Goal: Task Accomplishment & Management: Manage account settings

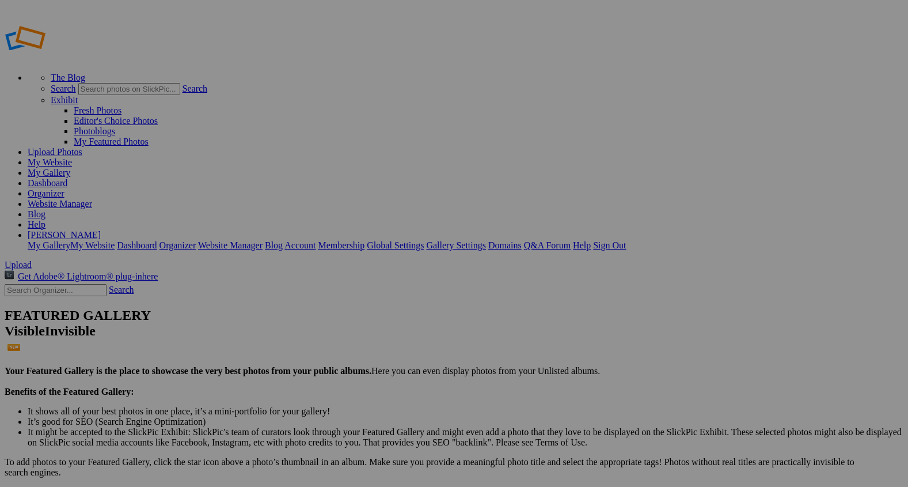
click at [32, 260] on span "Upload" at bounding box center [18, 265] width 27 height 10
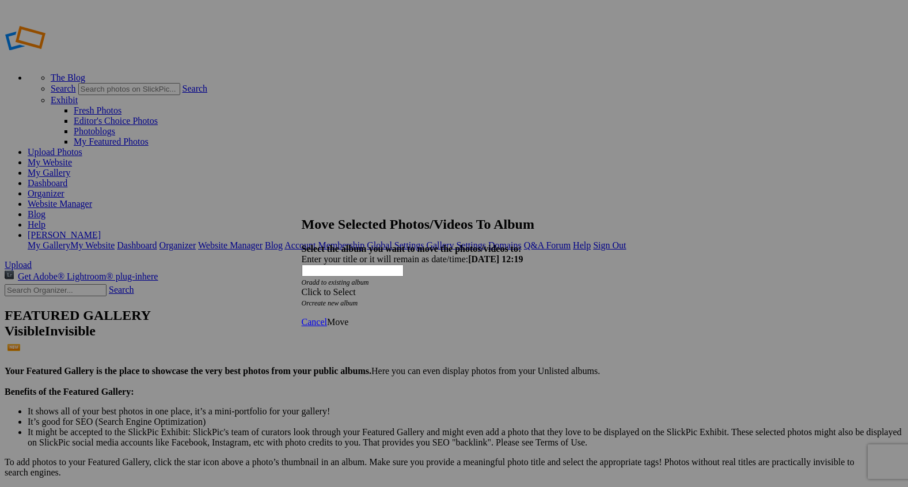
click at [302, 287] on span at bounding box center [302, 292] width 0 height 10
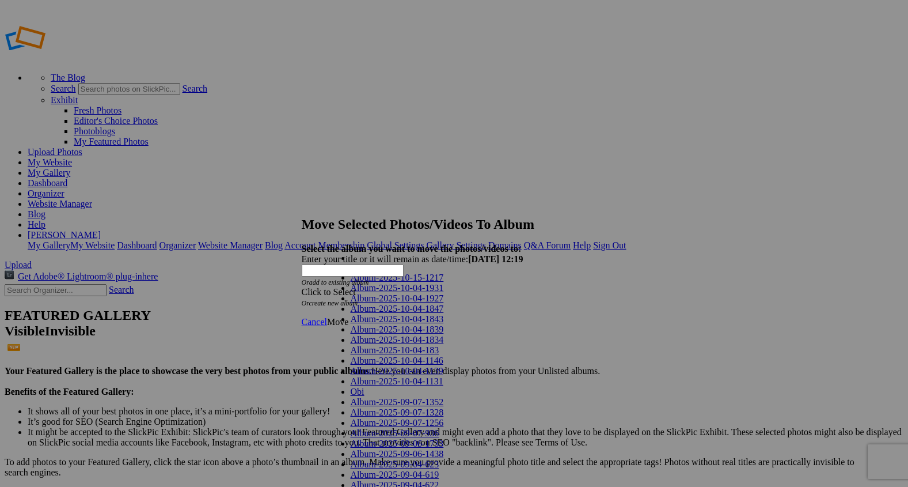
scroll to position [964, 0]
click at [552, 337] on div at bounding box center [454, 243] width 908 height 487
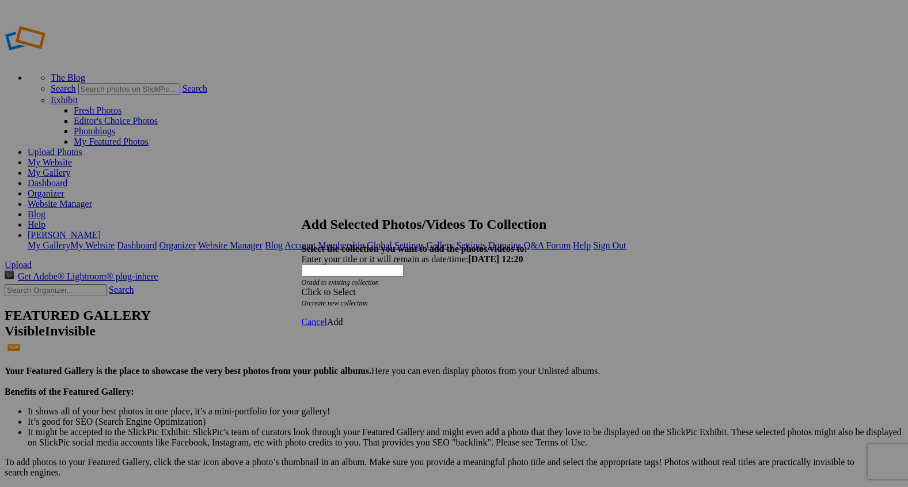
click at [302, 287] on span at bounding box center [302, 292] width 0 height 10
click at [327, 317] on span "Cancel" at bounding box center [314, 322] width 25 height 10
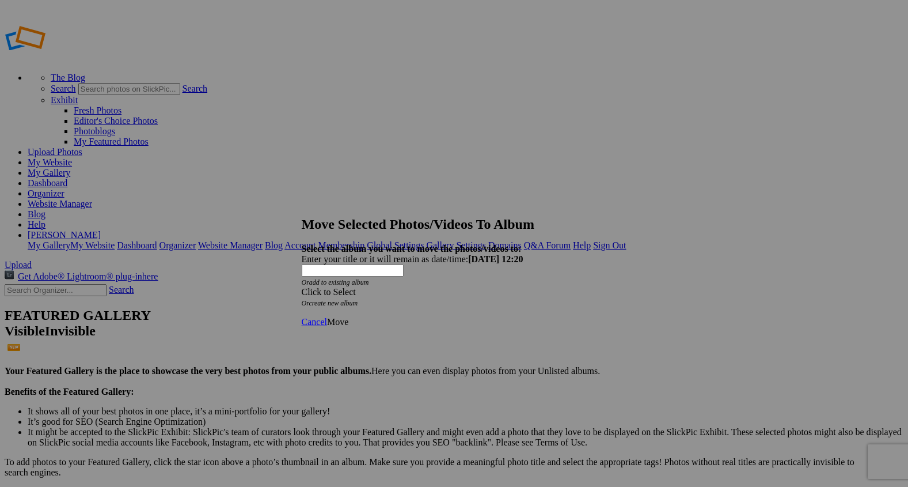
click at [302, 287] on span at bounding box center [302, 292] width 0 height 10
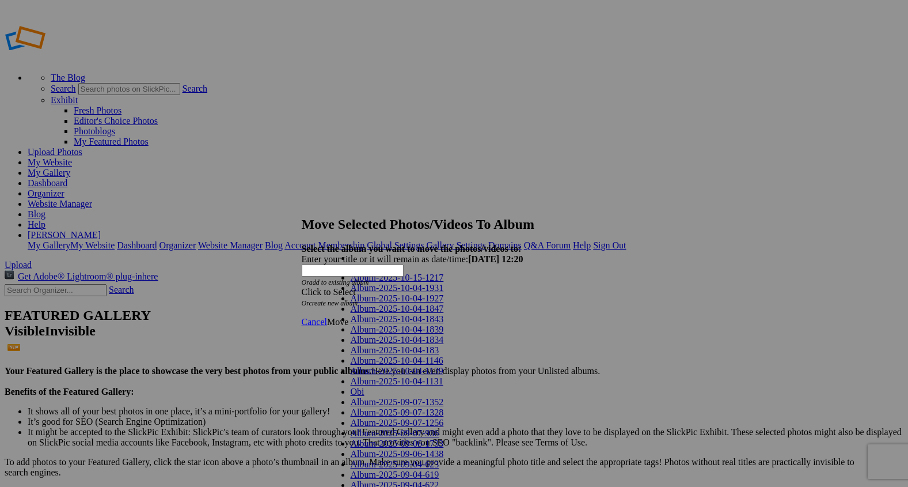
click at [348, 317] on span "Move" at bounding box center [337, 322] width 21 height 10
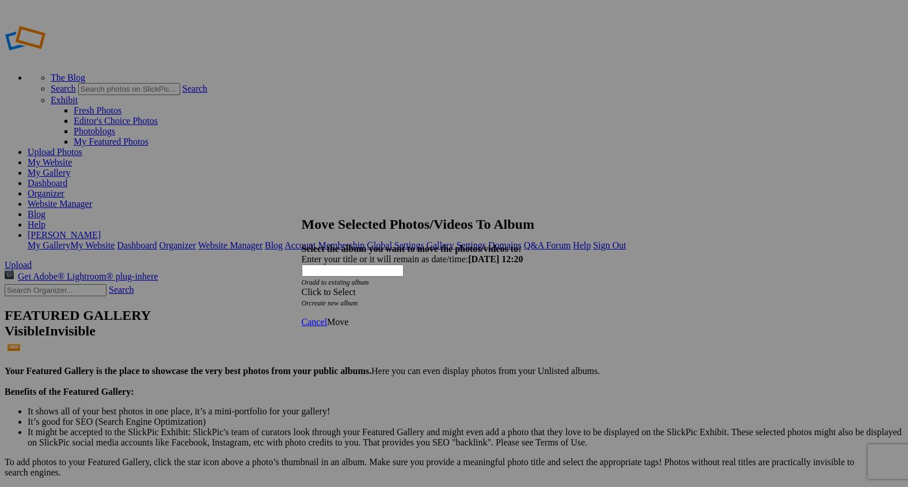
click at [348, 317] on span "Move" at bounding box center [337, 322] width 21 height 10
click at [302, 287] on span at bounding box center [302, 292] width 0 height 10
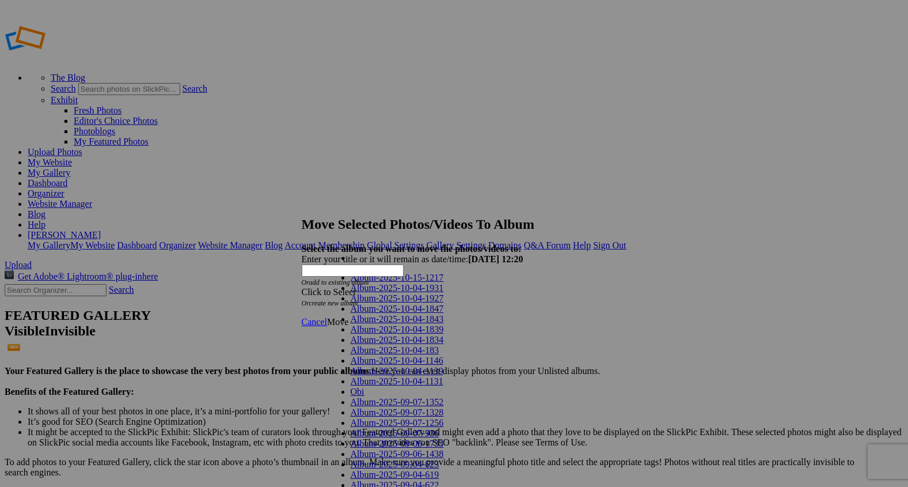
click at [354, 273] on link "Behind The Scene" at bounding box center [384, 268] width 67 height 10
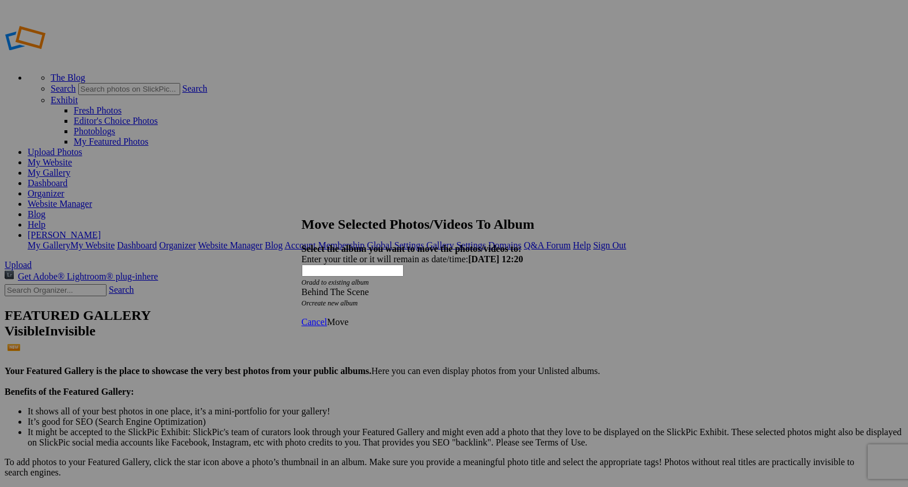
click at [348, 317] on span "Move" at bounding box center [337, 322] width 21 height 10
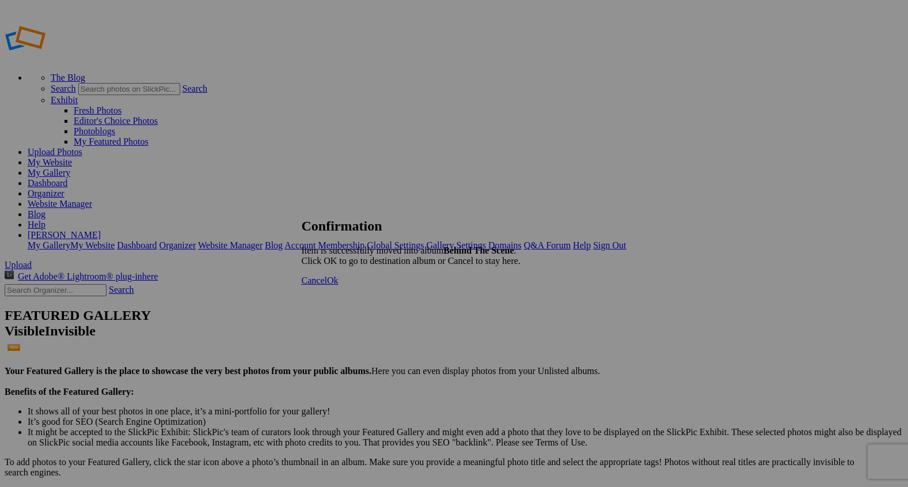
click at [339, 285] on span "Ok" at bounding box center [333, 280] width 12 height 10
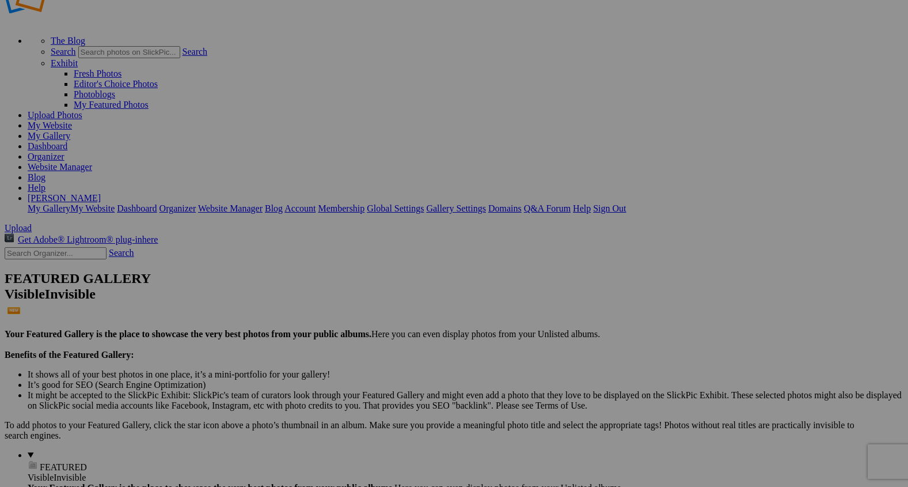
scroll to position [35, 0]
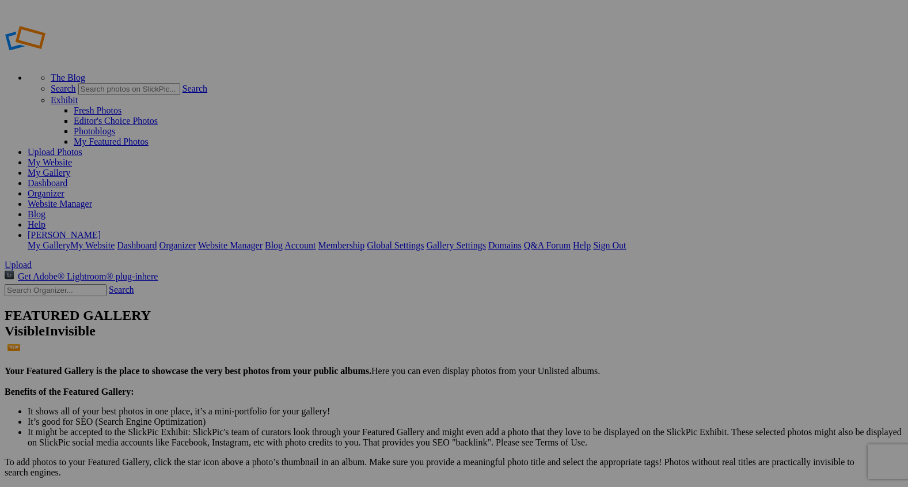
click at [92, 199] on link "Website Manager" at bounding box center [60, 204] width 64 height 10
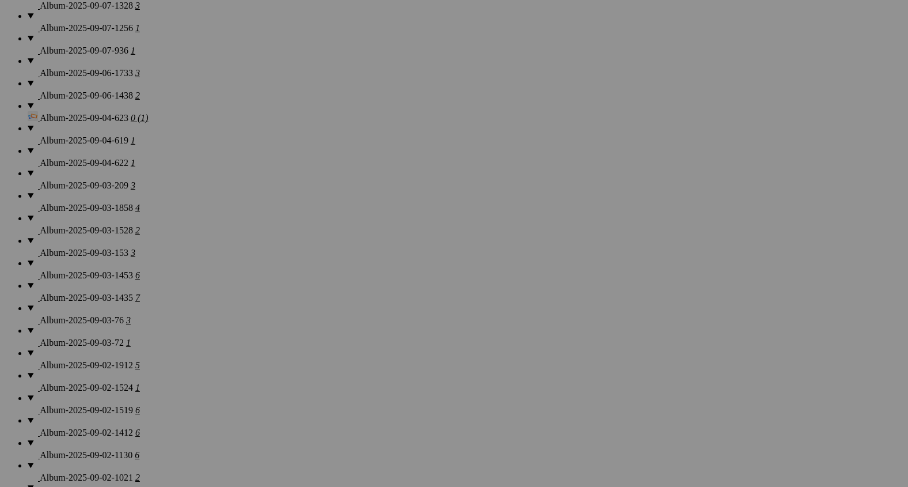
scroll to position [1236, 0]
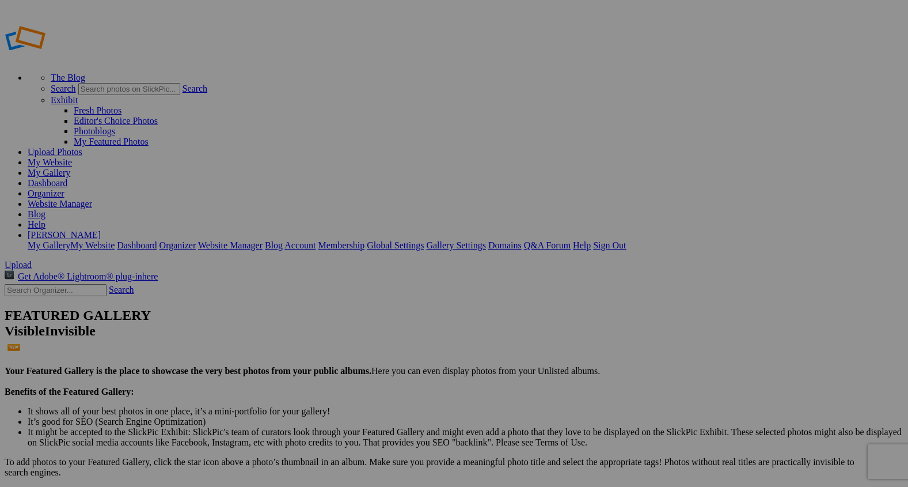
type input "B"
type input "Landscapes"
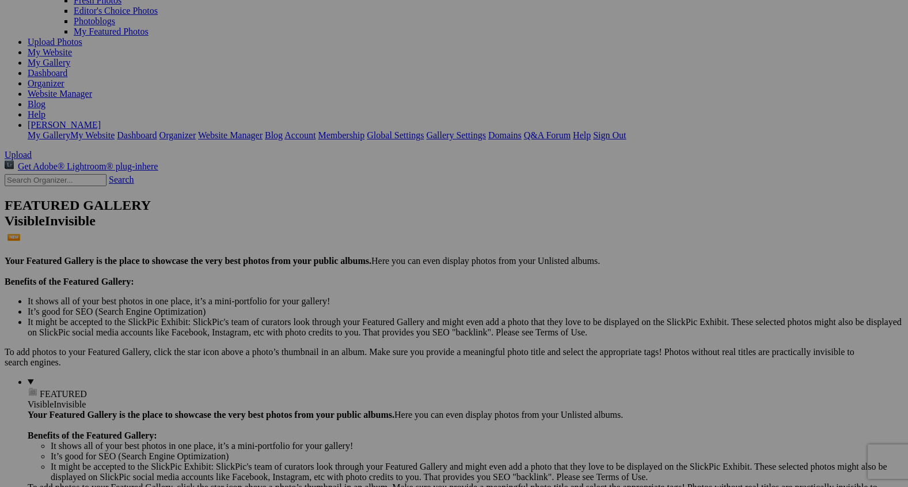
scroll to position [133, 0]
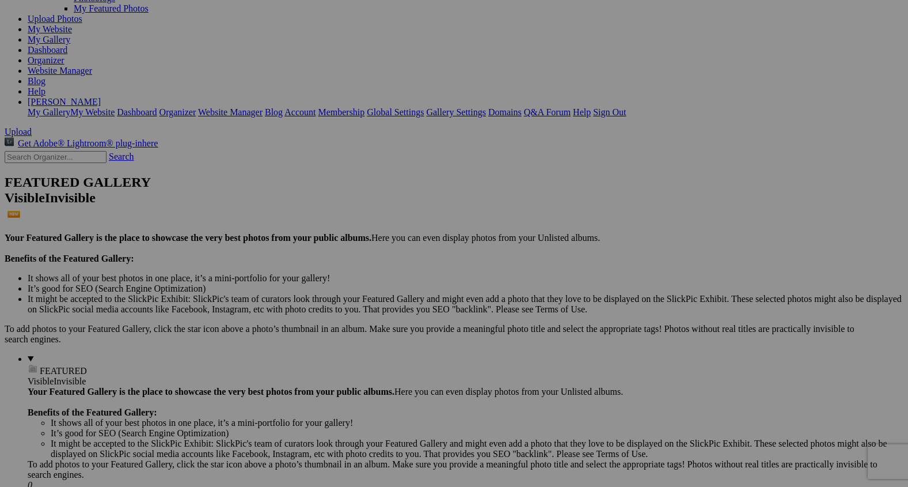
click at [0, 0] on span "Views: 2" at bounding box center [0, 0] width 0 height 0
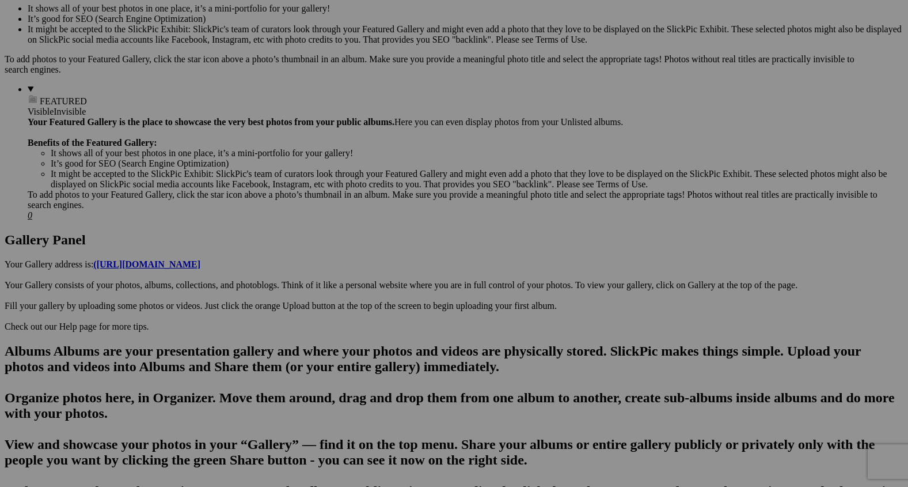
scroll to position [400, 0]
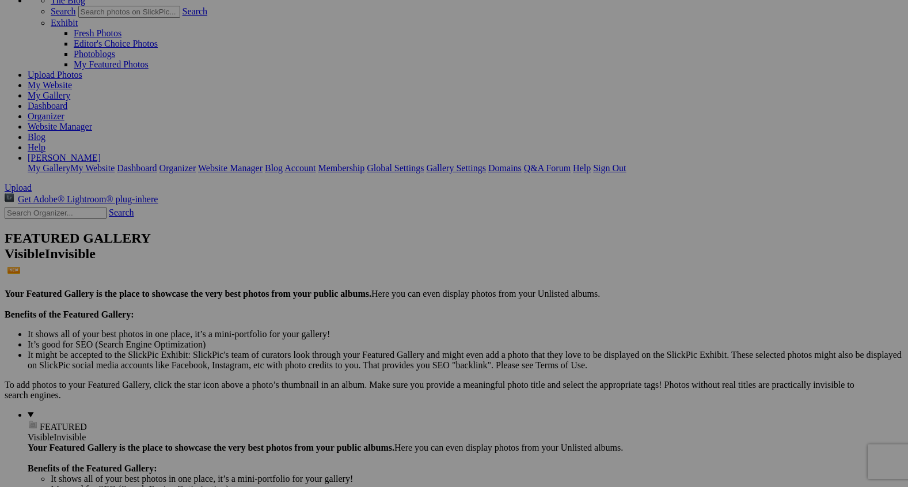
scroll to position [0, 0]
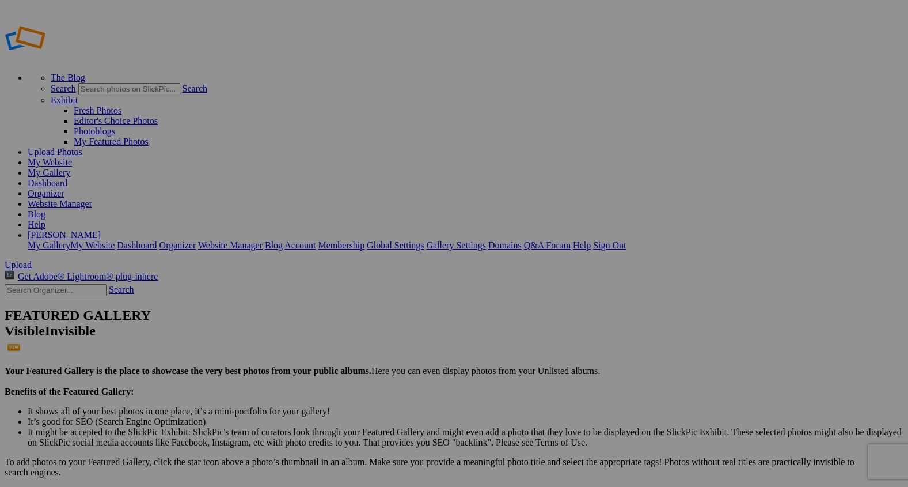
type input "2"
type input "Guarded By Giants"
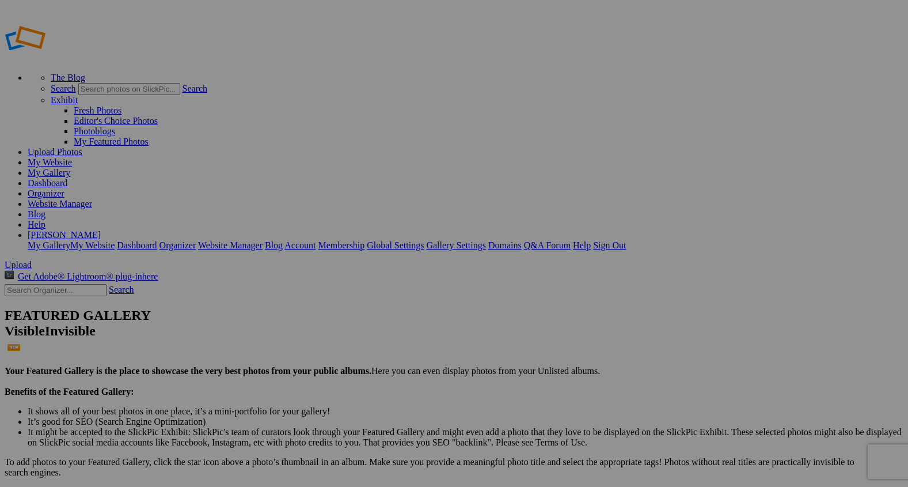
type input "2"
type input "Grace In The Storm"
drag, startPoint x: 517, startPoint y: 347, endPoint x: 494, endPoint y: 350, distance: 22.7
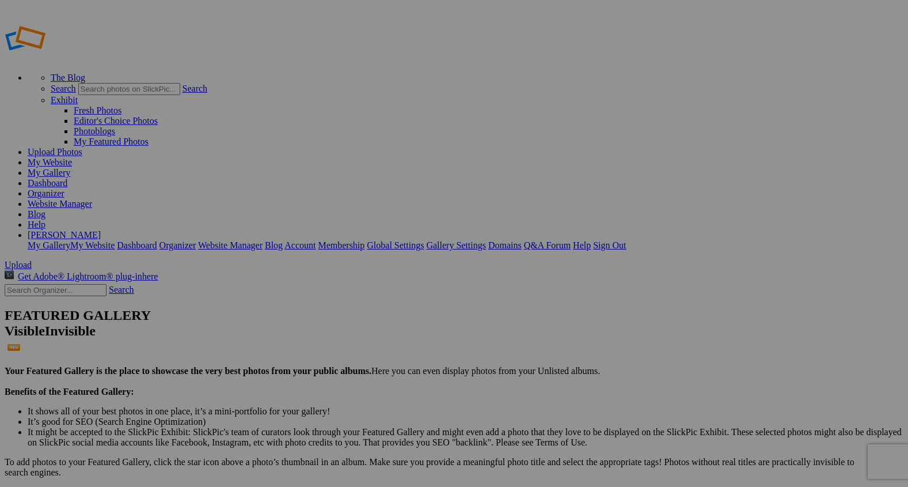
type input "Autumn Tapestry"
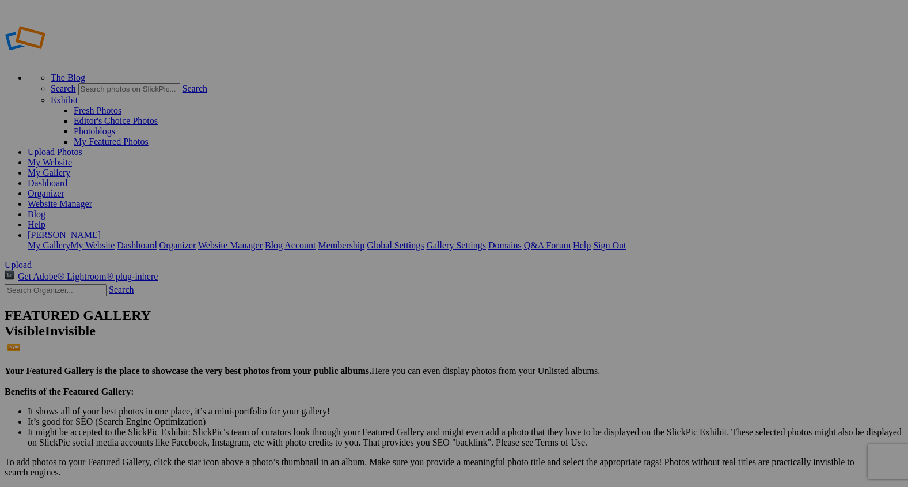
scroll to position [0, 109]
type input "2"
type input "D"
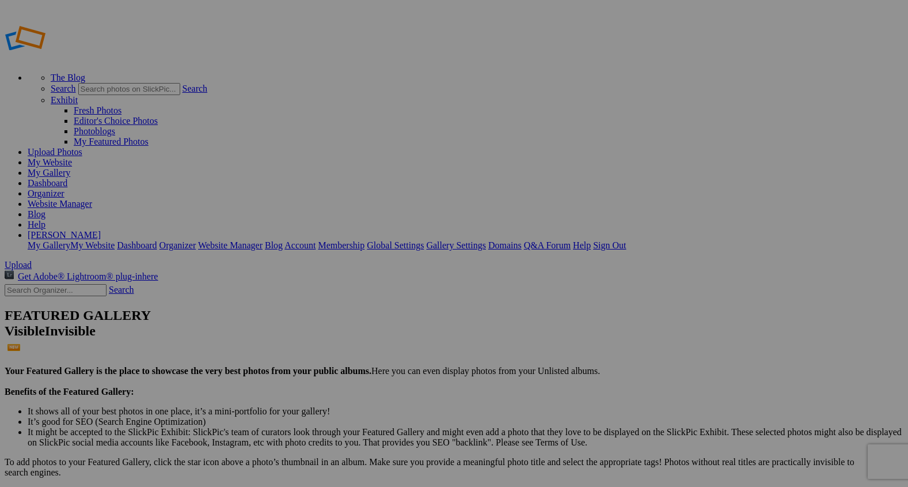
paste input "Autumn at the Moulton Barn"
type input "Autumn at the Moulton Barn"
type input "G"
paste input "Homestead of the Tetons"
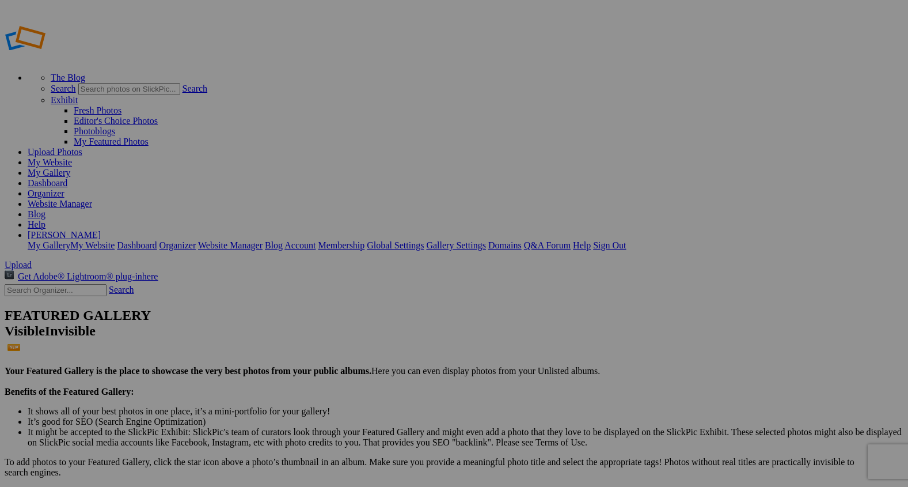
type input "Homestead of the Tetons"
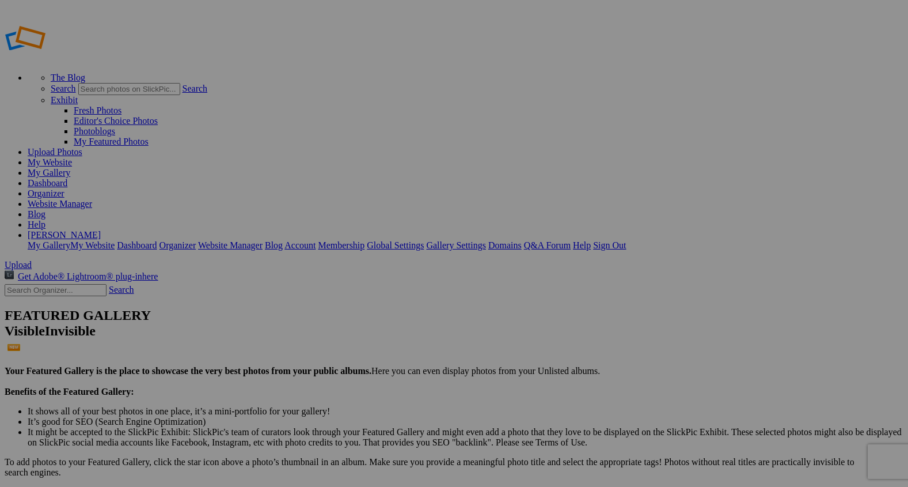
type input "Giving Back: Making a Difference Through Art & Pet Photography"
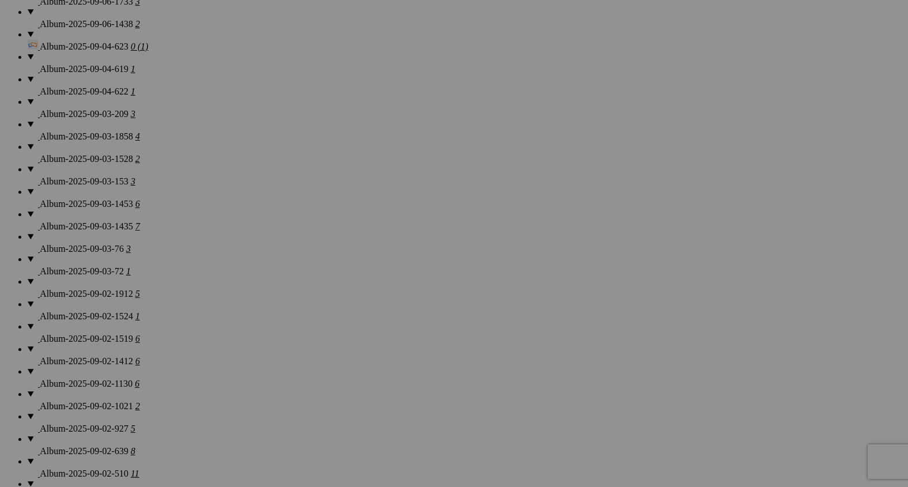
scroll to position [1303, 0]
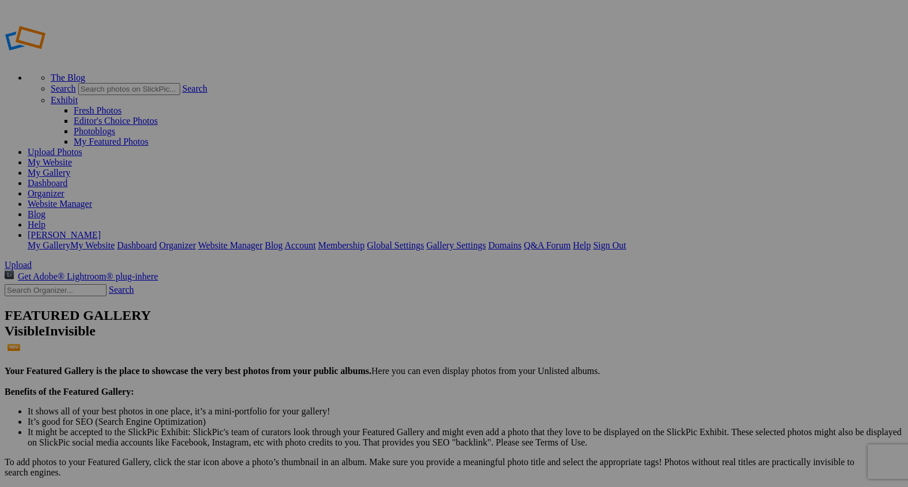
drag, startPoint x: 331, startPoint y: 323, endPoint x: 174, endPoint y: 128, distance: 250.7
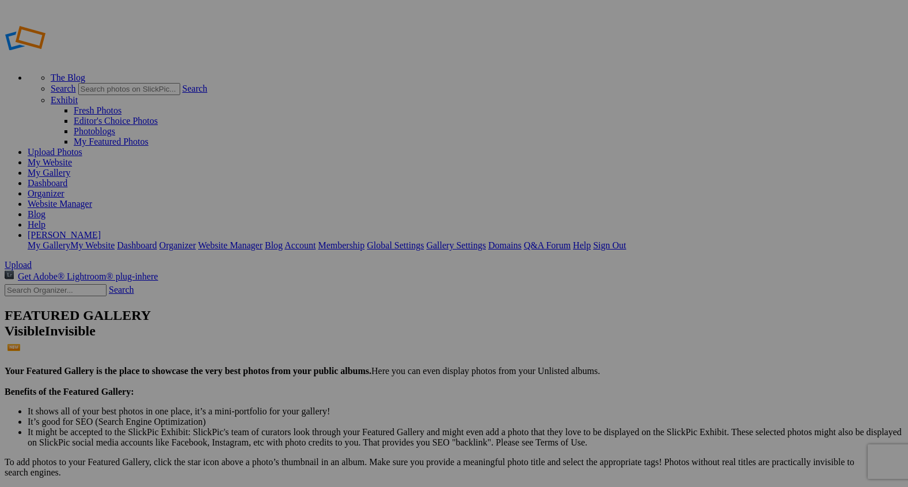
drag, startPoint x: 314, startPoint y: 297, endPoint x: 174, endPoint y: 90, distance: 249.6
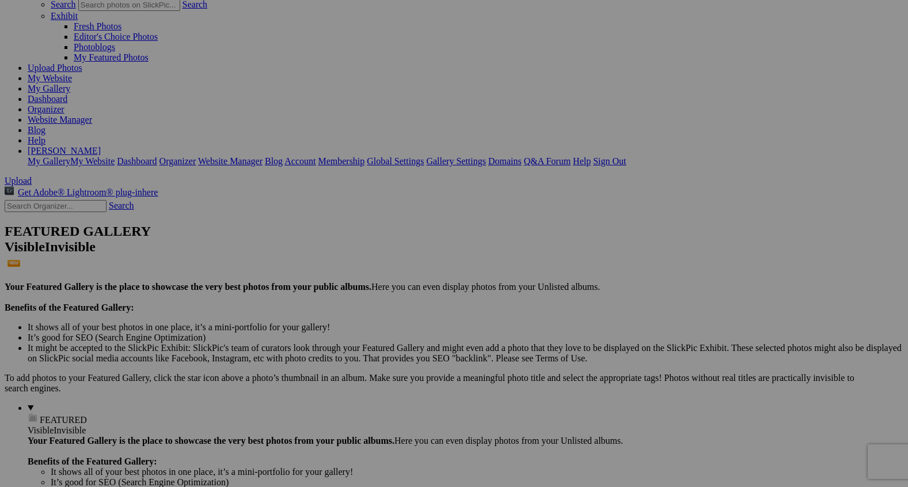
scroll to position [67, 0]
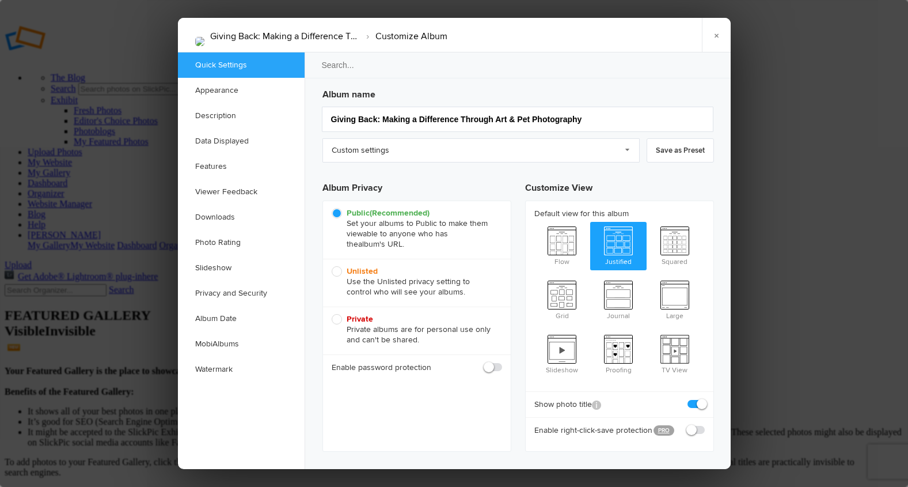
scroll to position [0, 0]
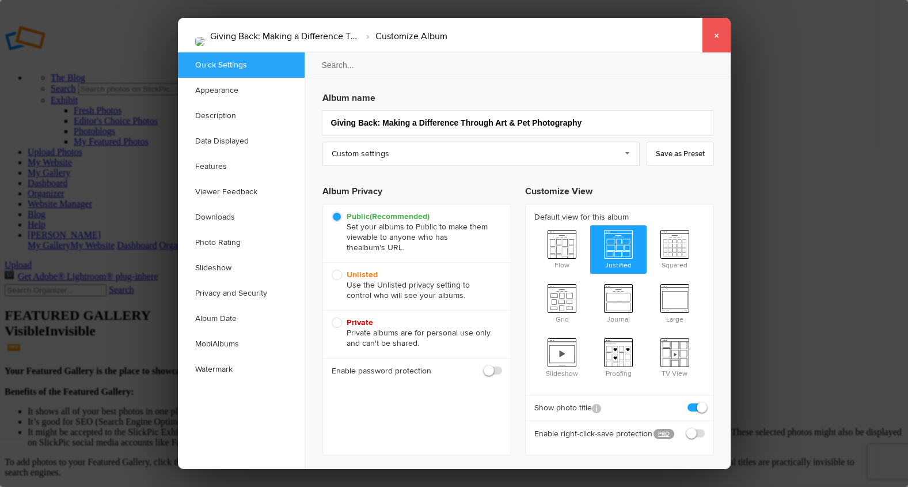
click at [713, 33] on link "×" at bounding box center [716, 35] width 29 height 35
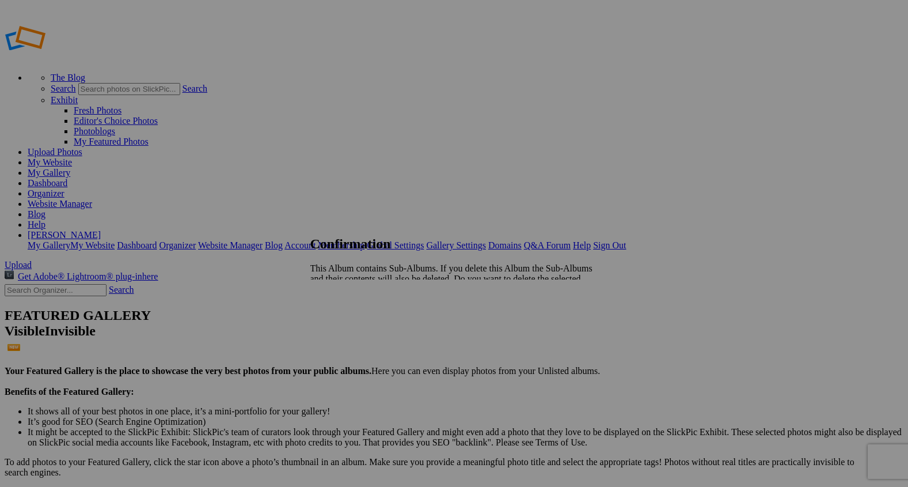
click at [336, 303] on span "Cancel" at bounding box center [322, 308] width 25 height 10
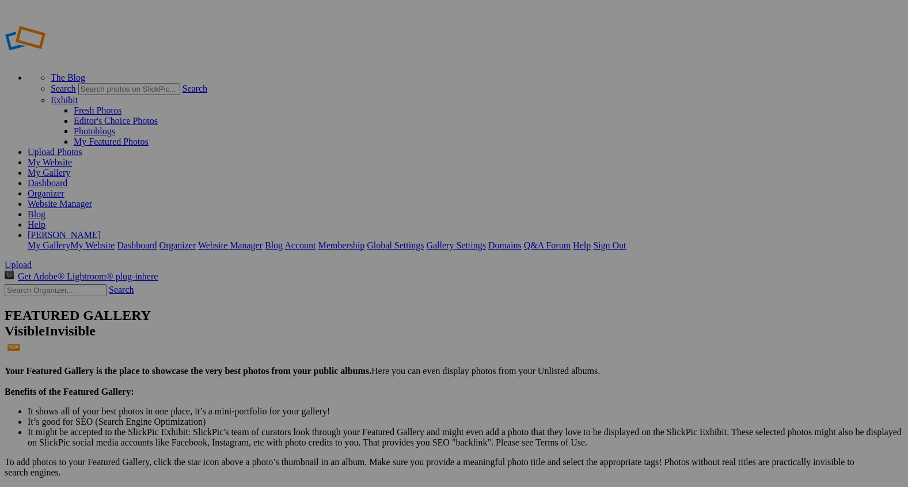
click at [32, 260] on span "Upload" at bounding box center [18, 265] width 27 height 10
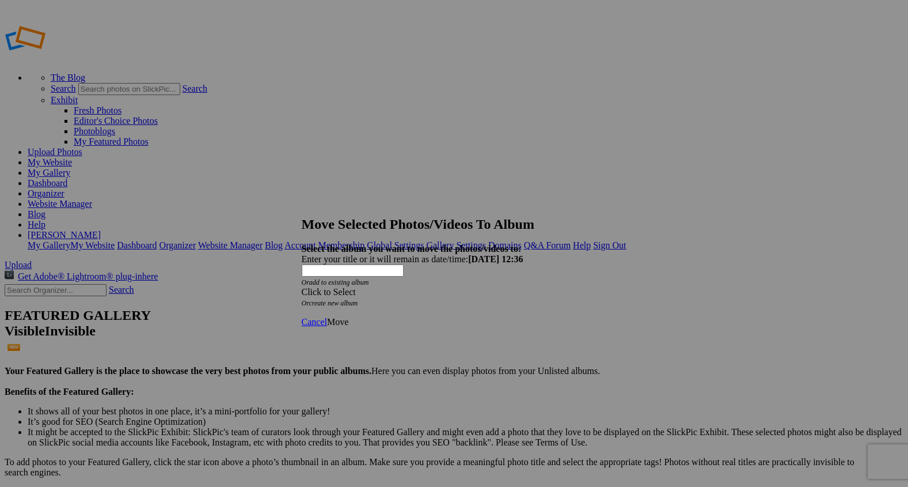
click at [302, 287] on span at bounding box center [302, 292] width 0 height 10
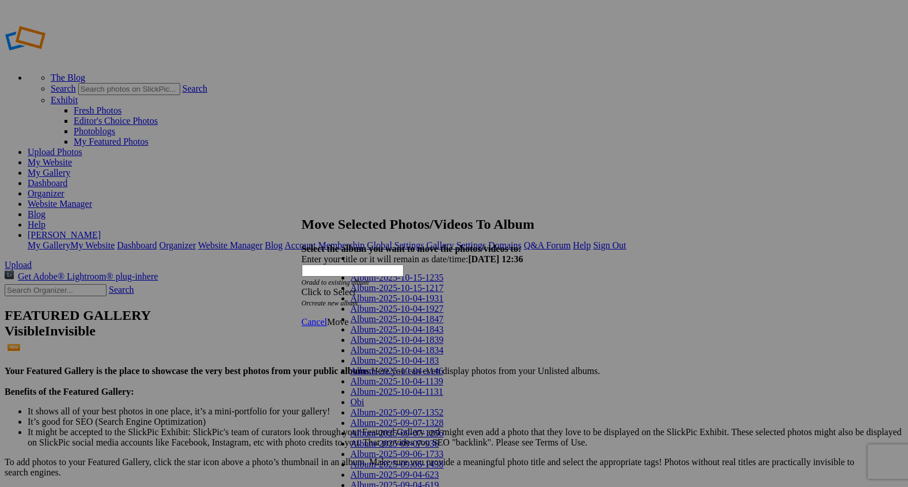
scroll to position [979, 0]
click at [348, 317] on span "Move" at bounding box center [337, 322] width 21 height 10
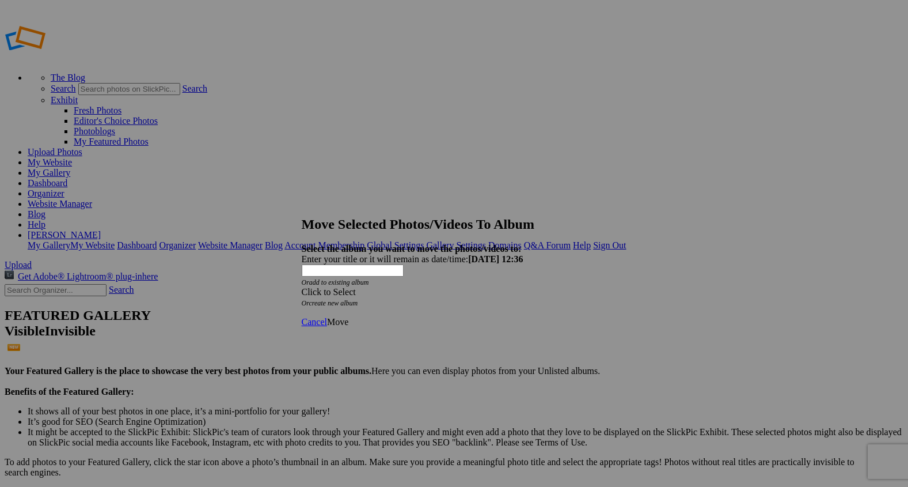
click at [302, 287] on span at bounding box center [302, 292] width 0 height 10
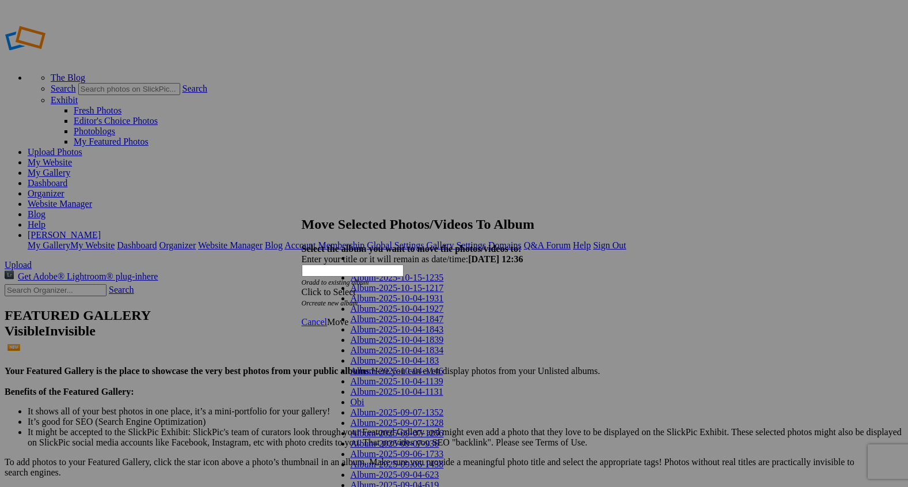
scroll to position [972, 0]
click at [359, 273] on link "Landscapes" at bounding box center [372, 268] width 43 height 10
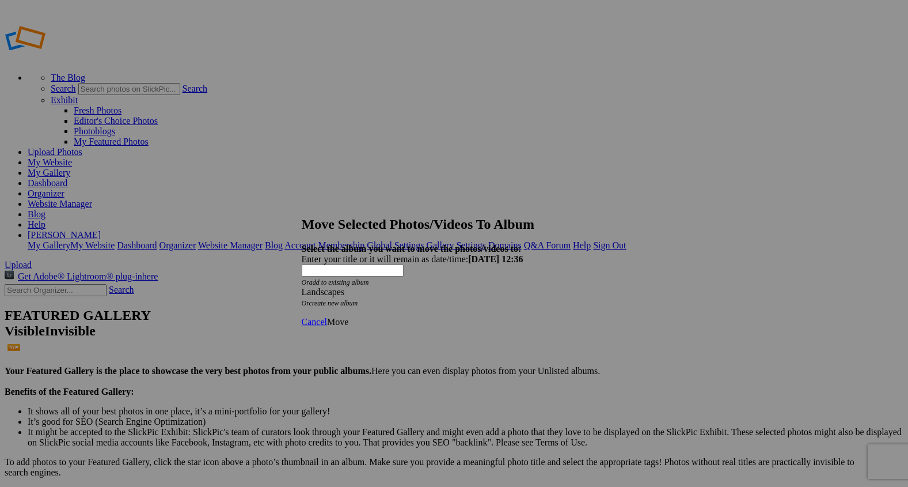
click at [348, 317] on span "Move" at bounding box center [337, 322] width 21 height 10
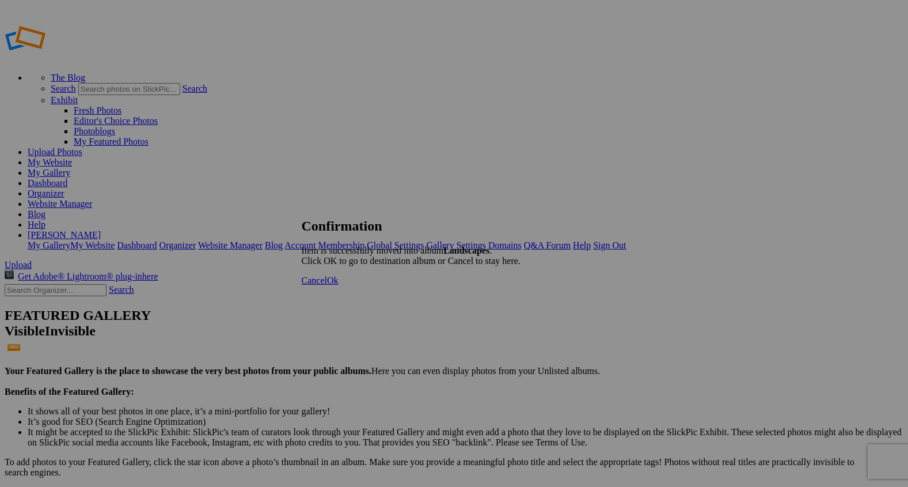
click at [339, 285] on span "Ok" at bounding box center [333, 280] width 12 height 10
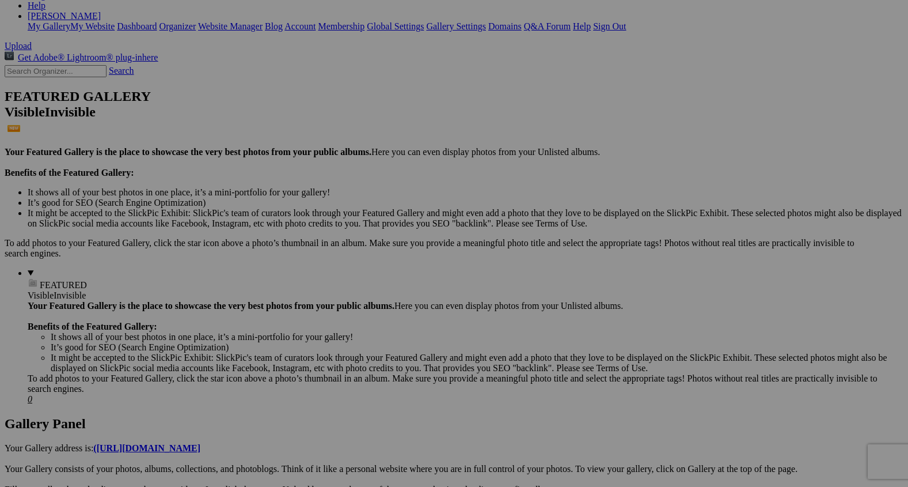
scroll to position [221, 0]
type input "2"
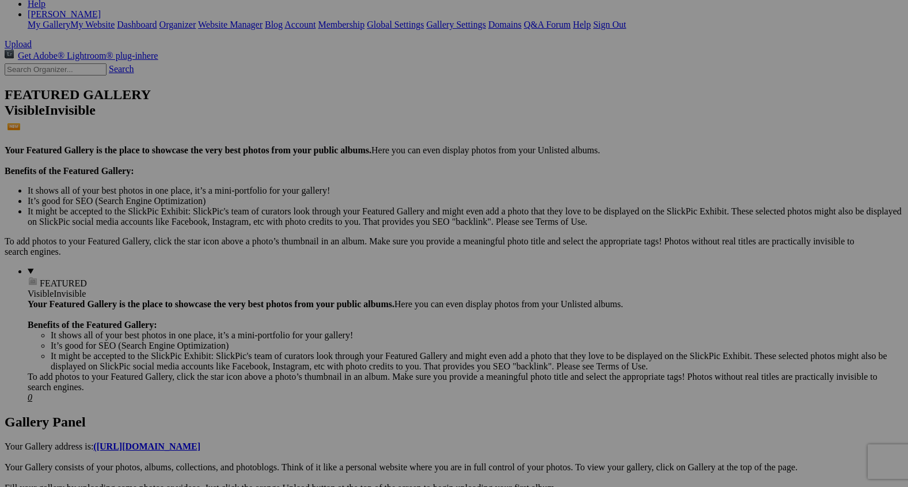
click at [360, 298] on span "Close" at bounding box center [349, 298] width 21 height 10
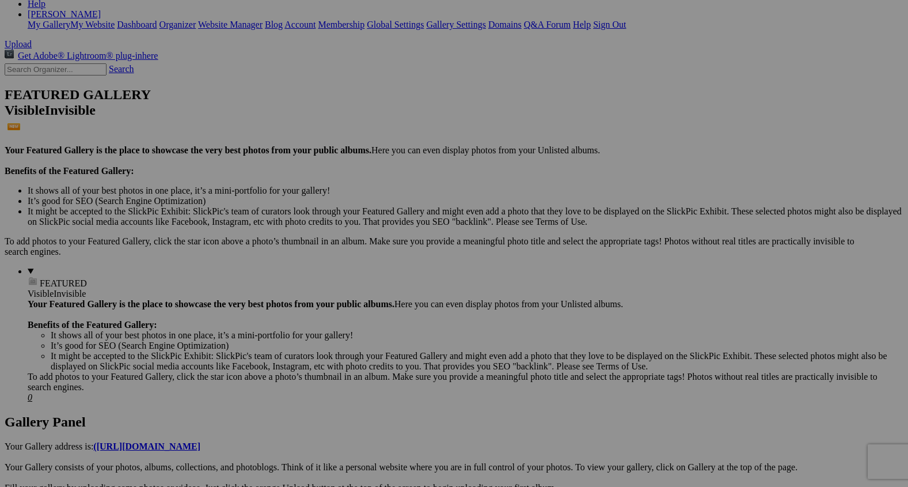
click at [360, 291] on span "Close" at bounding box center [349, 288] width 21 height 10
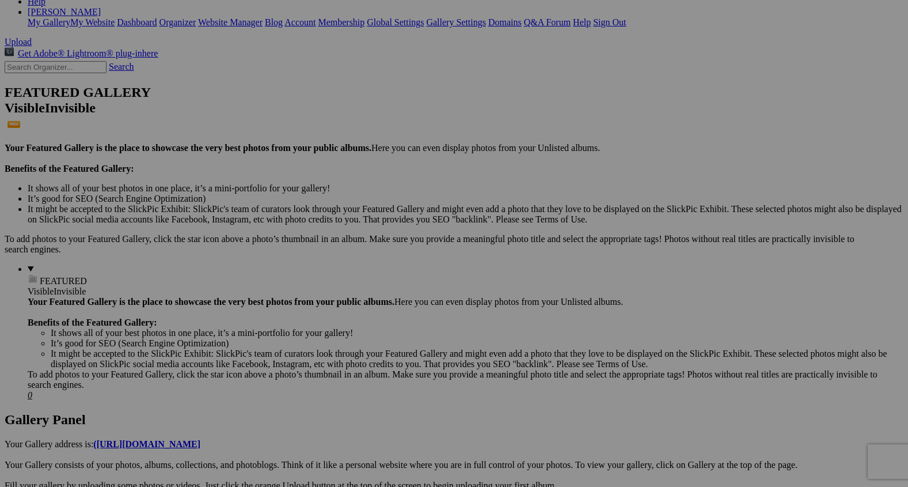
scroll to position [0, 0]
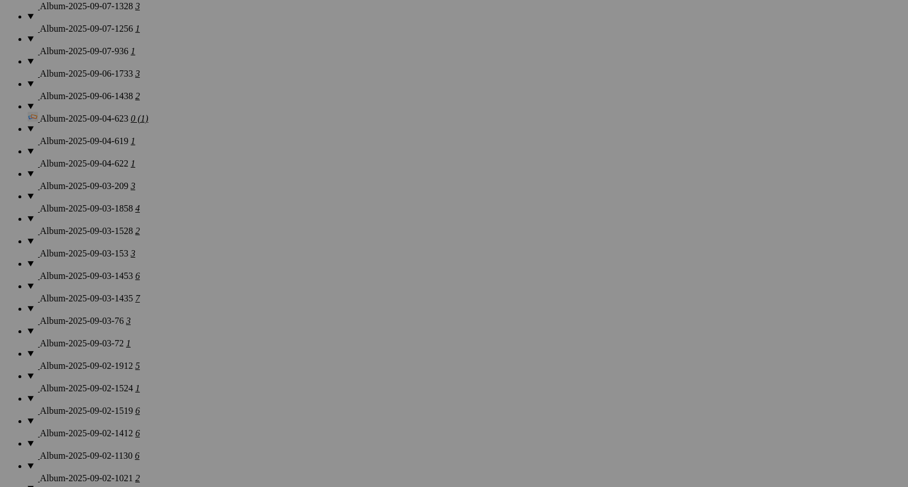
scroll to position [1254, 0]
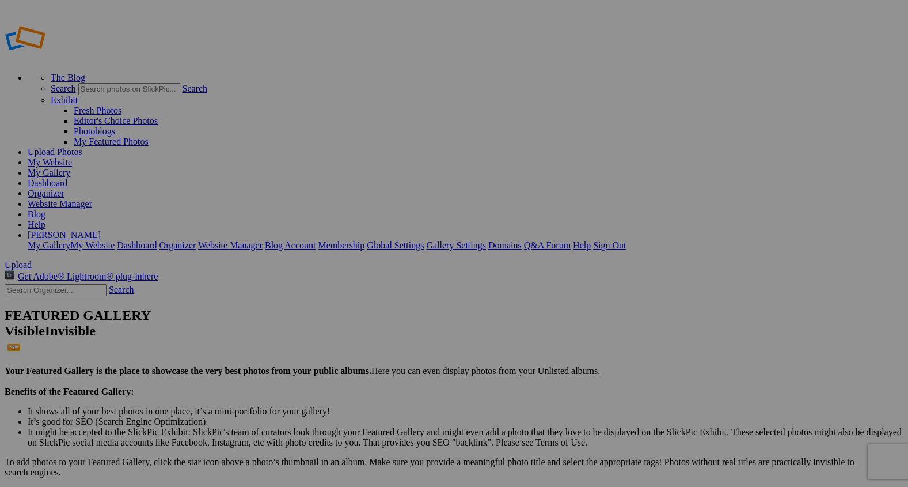
type input "2"
paste input "Autumn’s Ascent — Going-to-the-Sun Road, Glacier National Park"
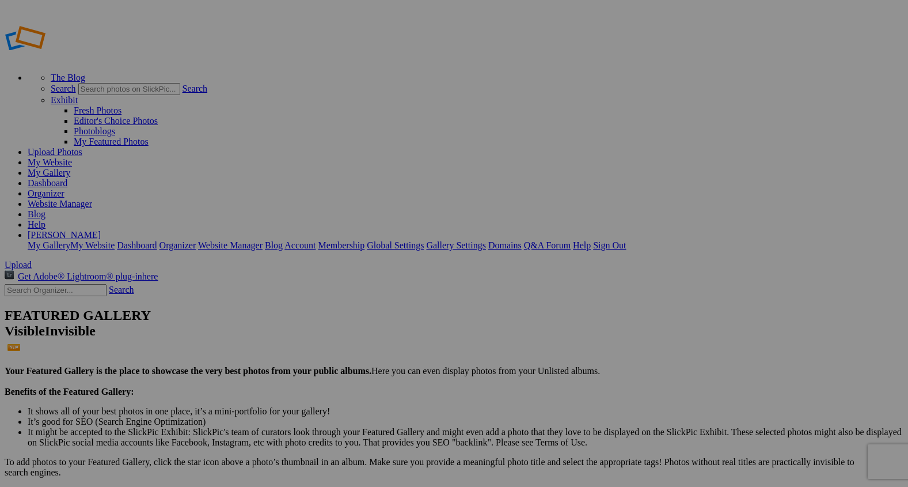
type input "Autumn’s Ascent — Going-to-the-Sun Road, Glacier National Park"
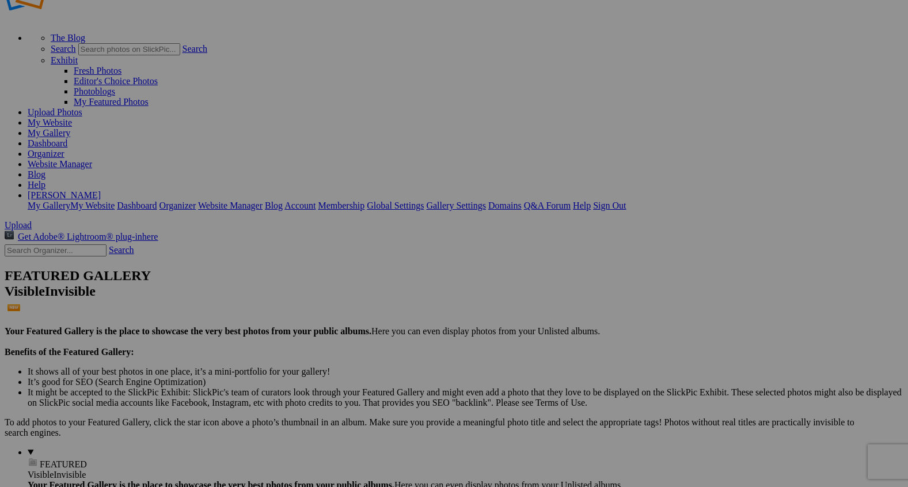
scroll to position [40, 0]
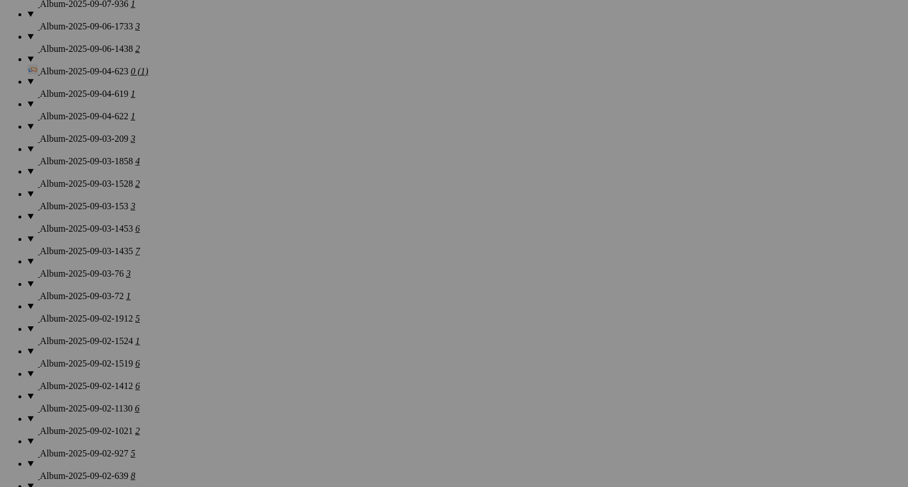
scroll to position [1301, 0]
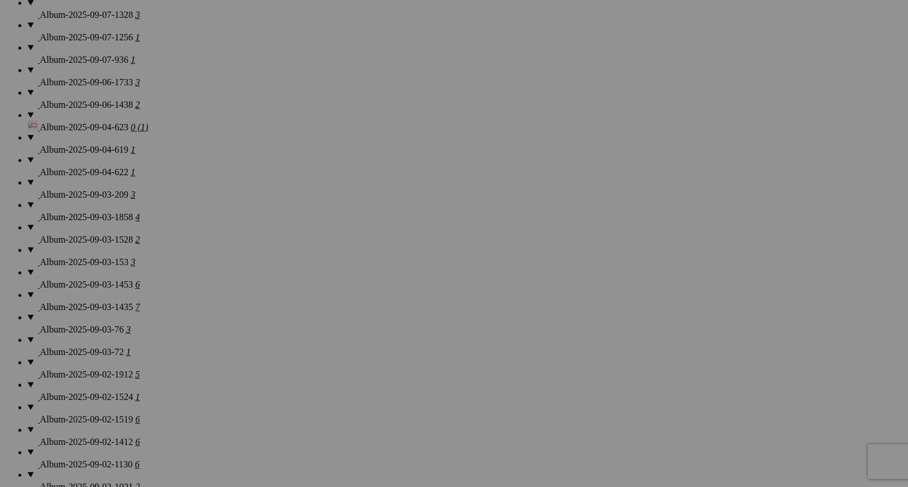
scroll to position [1253, 0]
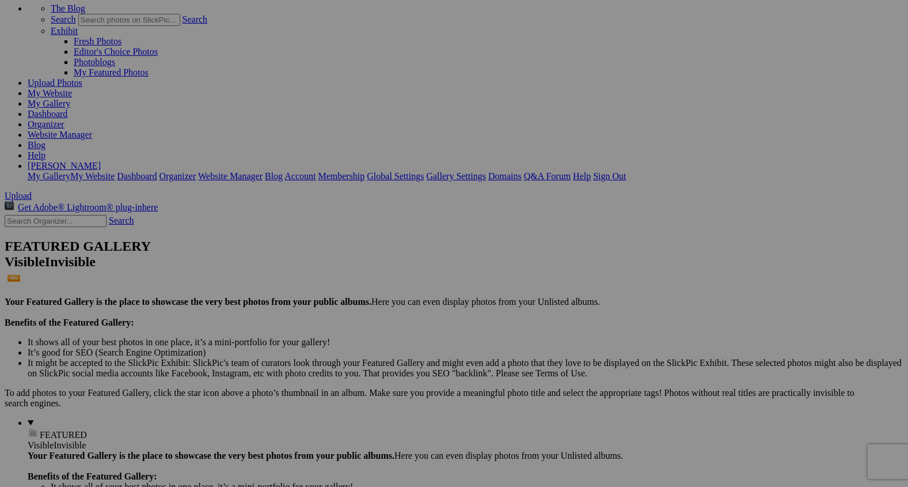
scroll to position [64, 0]
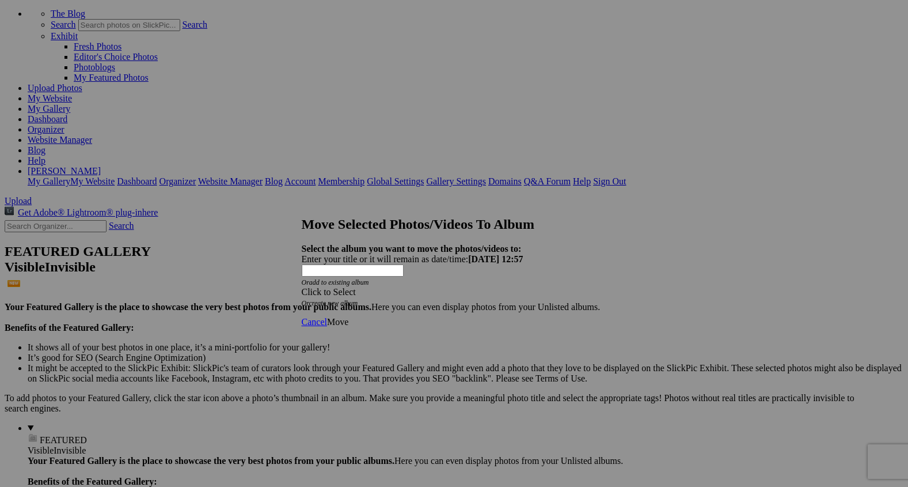
click at [302, 287] on span at bounding box center [302, 292] width 0 height 10
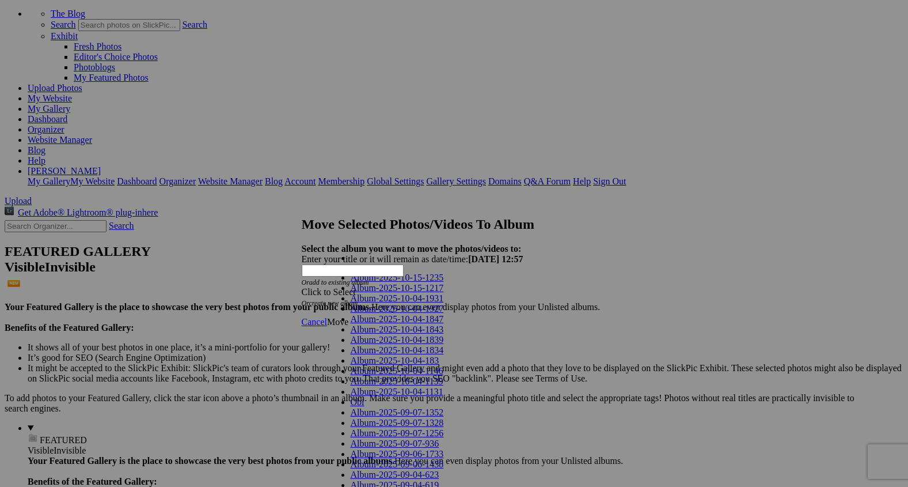
scroll to position [979, 0]
click at [369, 273] on link "Landscapes" at bounding box center [372, 268] width 43 height 10
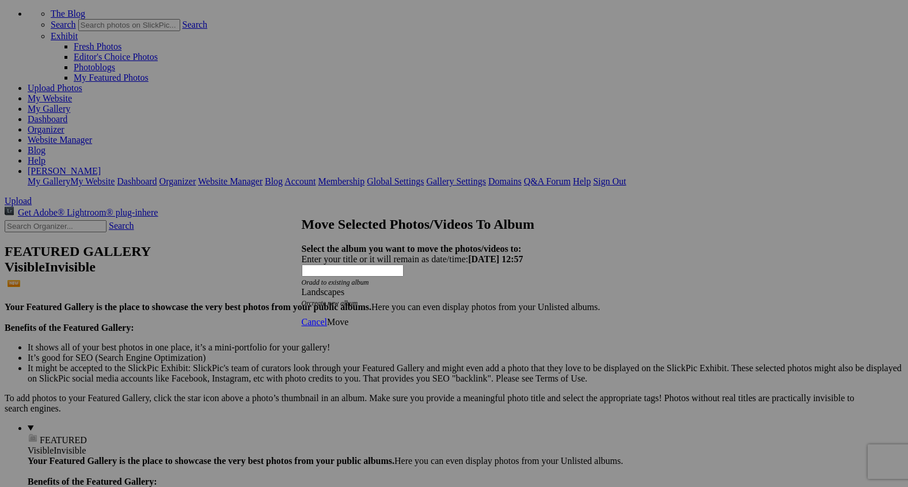
click at [348, 317] on span "Move" at bounding box center [337, 322] width 21 height 10
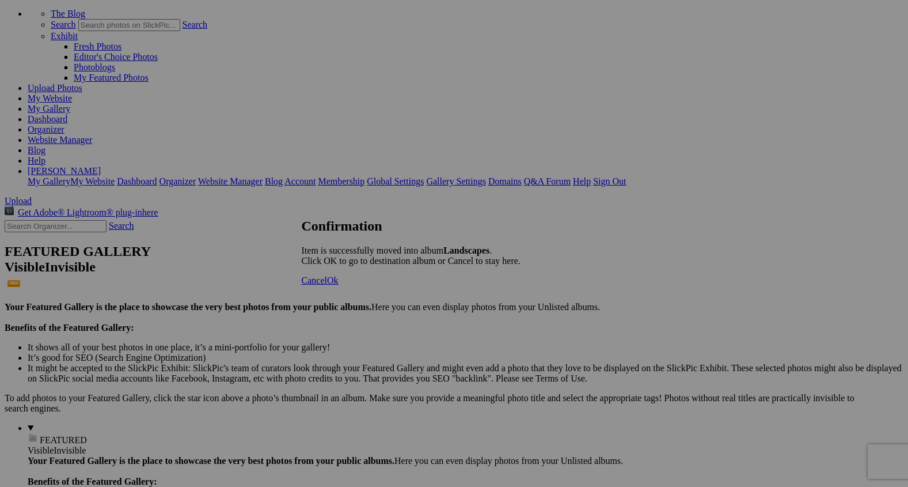
click at [339, 285] on span "Ok" at bounding box center [333, 280] width 12 height 10
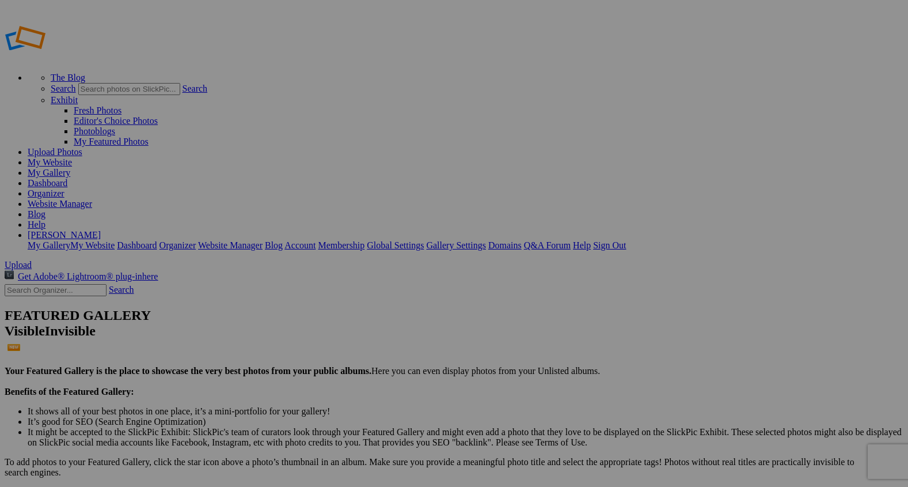
click at [92, 199] on link "Website Manager" at bounding box center [60, 204] width 64 height 10
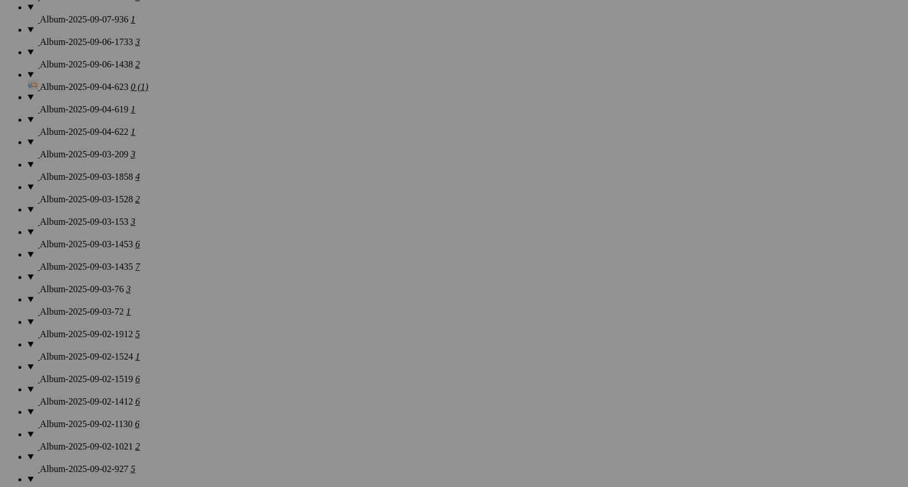
scroll to position [1287, 0]
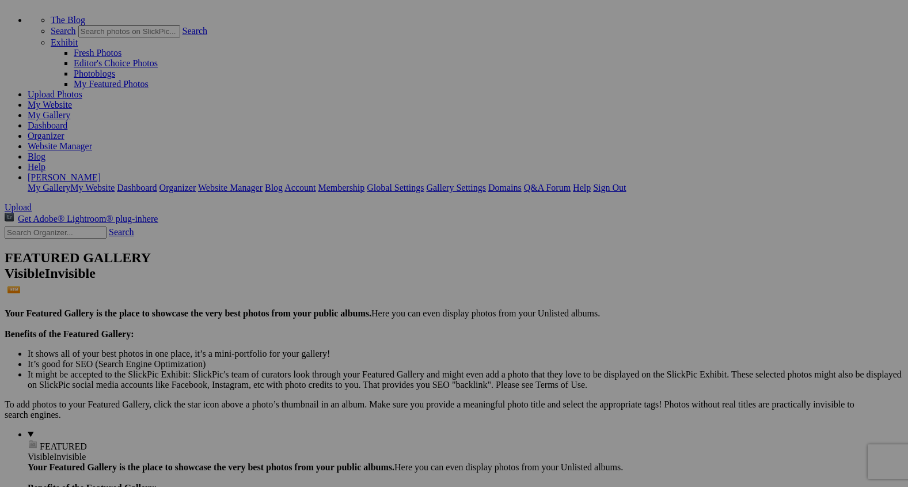
scroll to position [59, 0]
click at [378, 316] on span "Yes" at bounding box center [371, 319] width 13 height 10
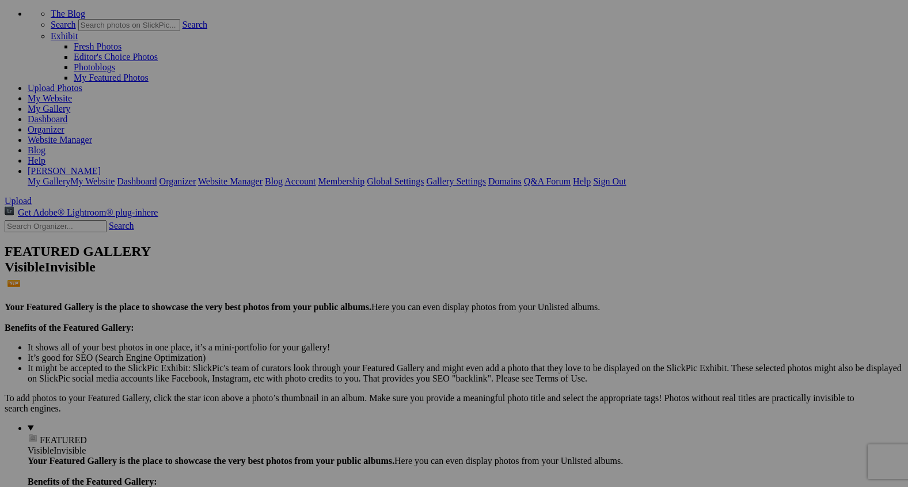
scroll to position [0, 0]
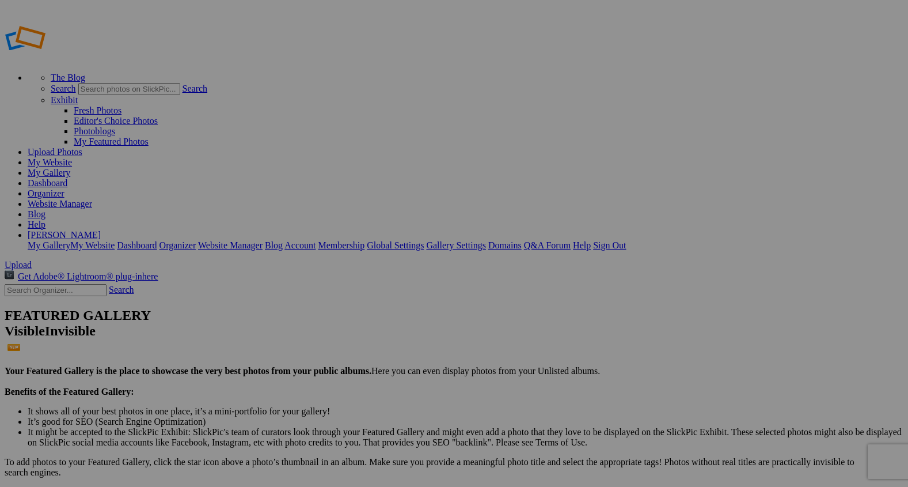
type input "2"
paste input "Nightfall at [GEOGRAPHIC_DATA]"
type input "Nightfall at [GEOGRAPHIC_DATA]"
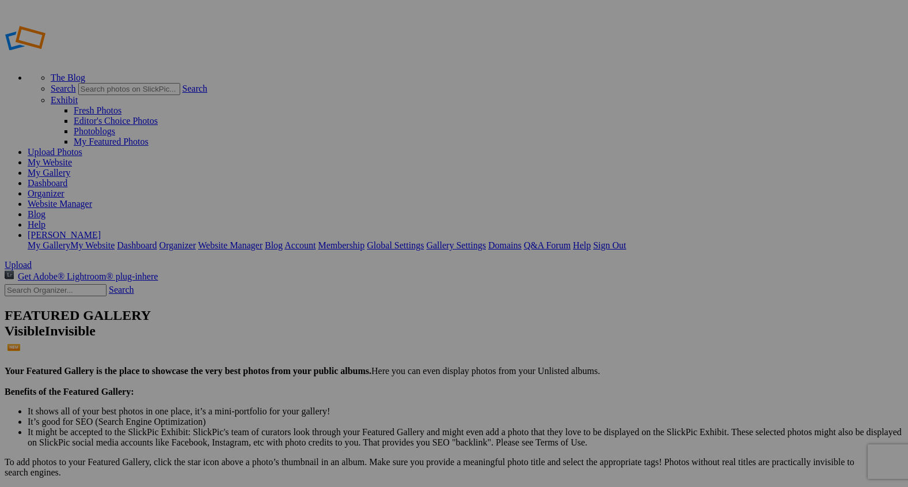
type input "2"
paste input "Cosmic Reflections at Grand Prismatic"
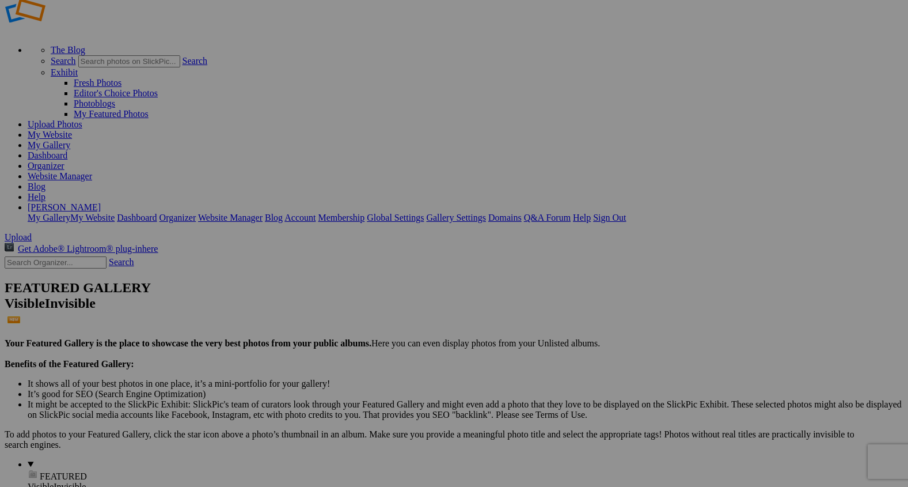
scroll to position [29, 0]
type input "Cosmic Reflections at Grand Prismatic"
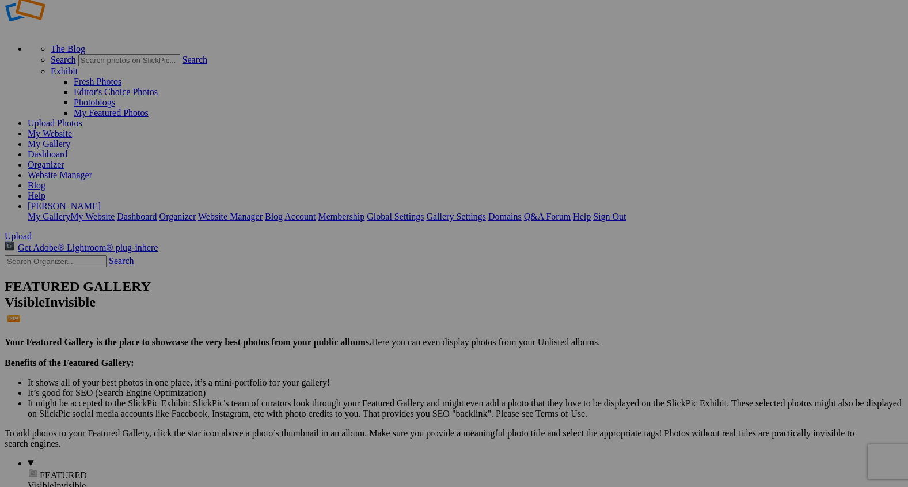
type input "2"
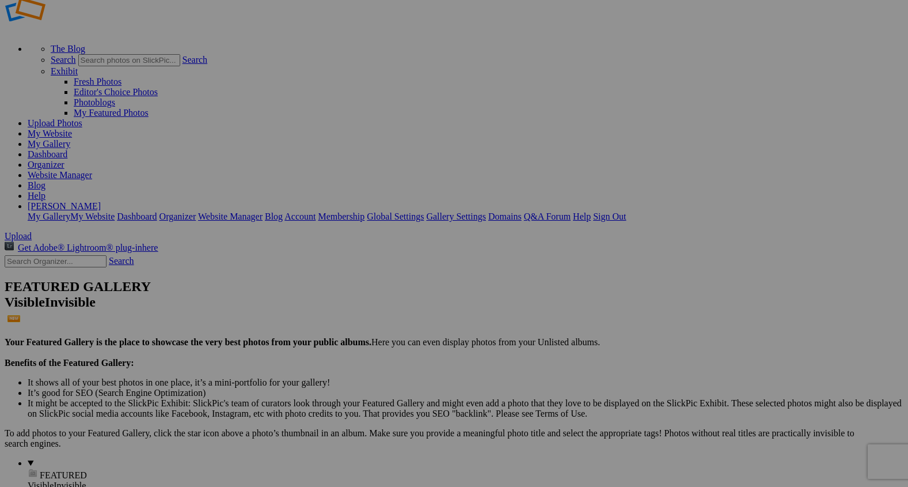
type input "2"
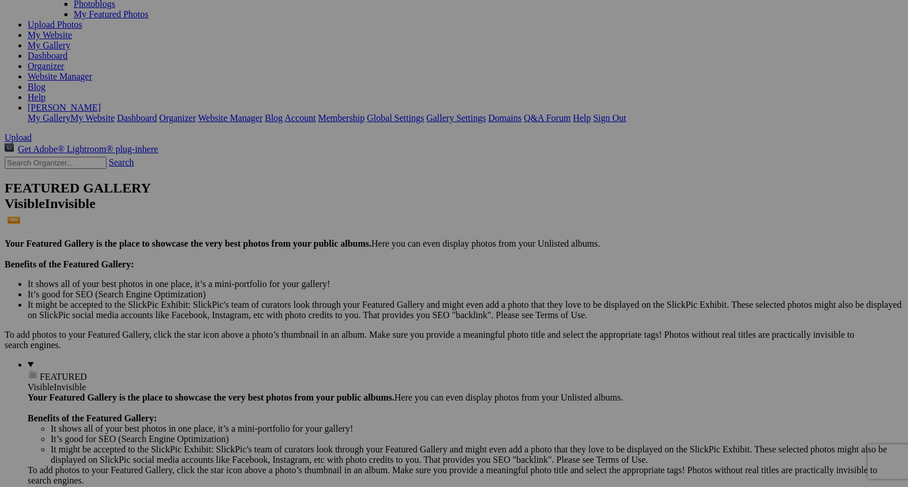
scroll to position [144, 0]
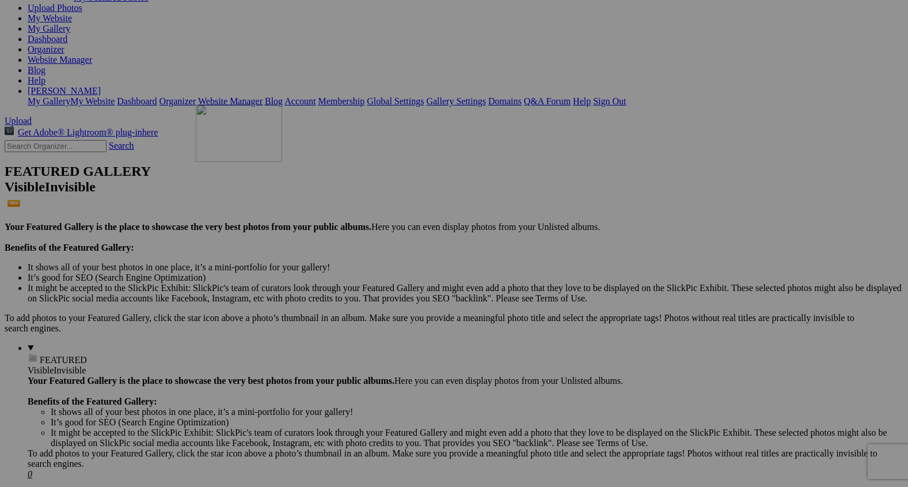
drag, startPoint x: 533, startPoint y: 337, endPoint x: 362, endPoint y: 204, distance: 216.8
drag, startPoint x: 431, startPoint y: 187, endPoint x: 286, endPoint y: 174, distance: 145.1
drag, startPoint x: 614, startPoint y: 334, endPoint x: 374, endPoint y: 170, distance: 290.5
drag, startPoint x: 619, startPoint y: 333, endPoint x: 489, endPoint y: 168, distance: 210.4
drag, startPoint x: 624, startPoint y: 329, endPoint x: 623, endPoint y: 176, distance: 153.2
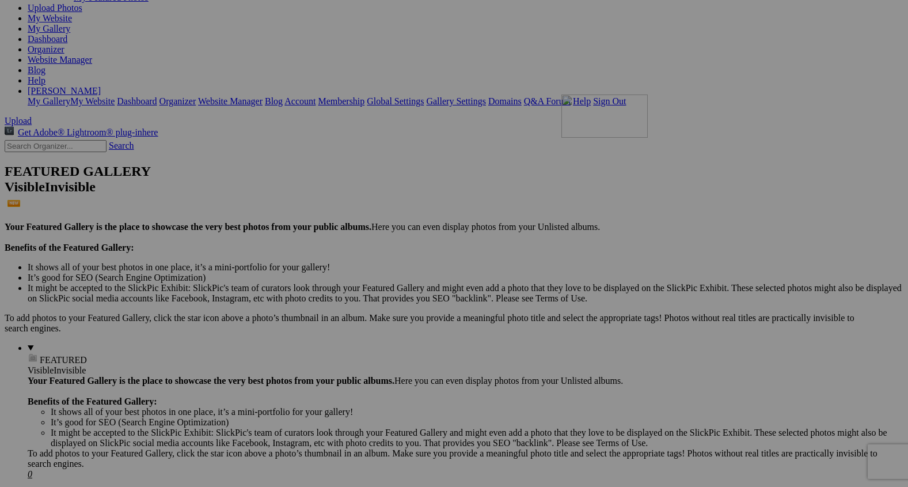
drag, startPoint x: 835, startPoint y: 335, endPoint x: 707, endPoint y: 181, distance: 200.0
drag, startPoint x: 832, startPoint y: 327, endPoint x: 813, endPoint y: 176, distance: 151.5
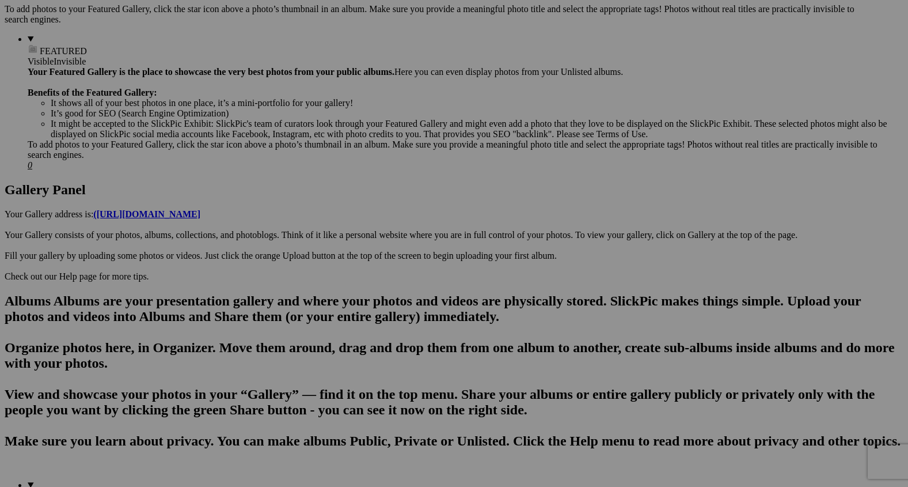
scroll to position [0, 0]
